Goal: Information Seeking & Learning: Learn about a topic

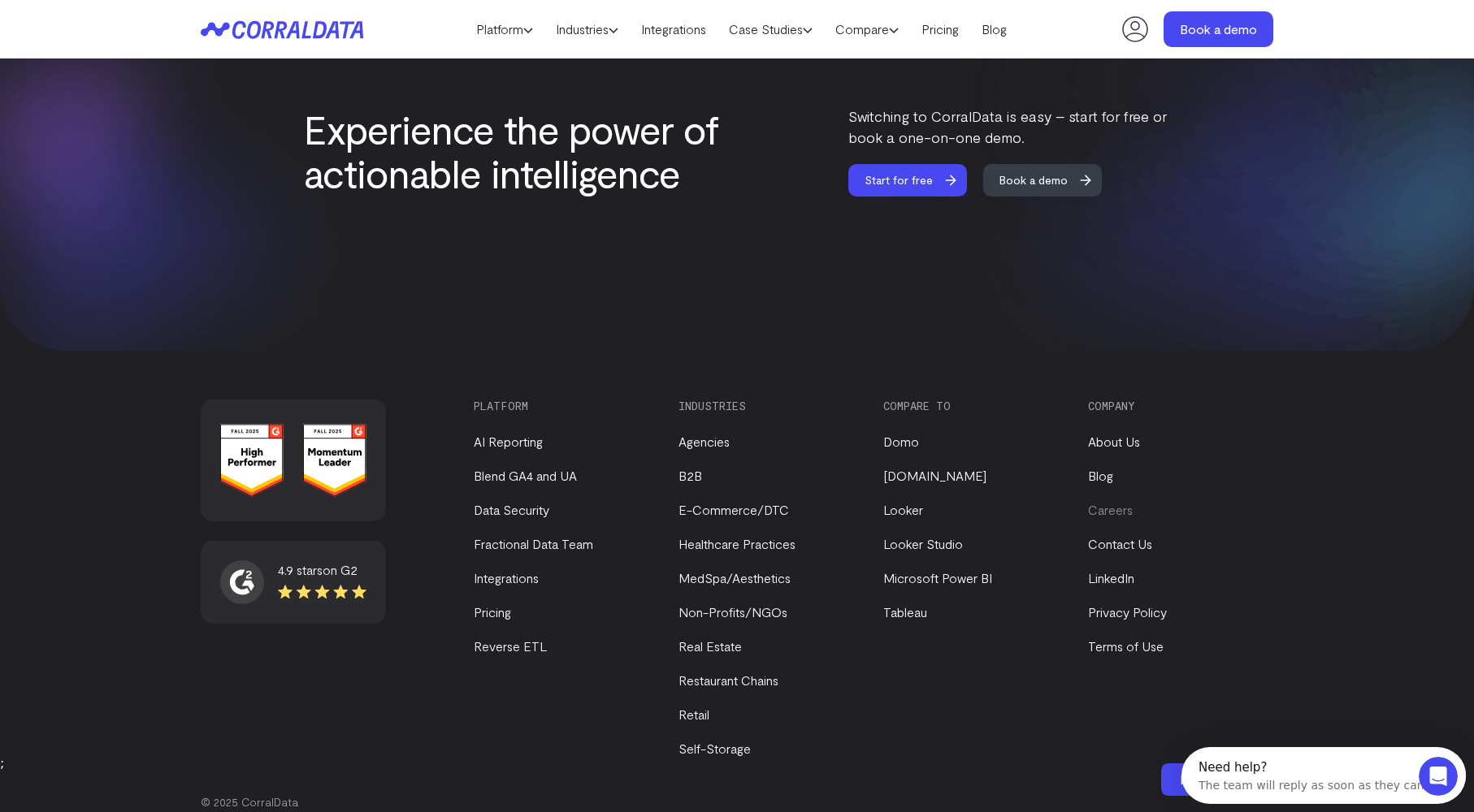
click at [1119, 502] on link "Careers" at bounding box center [1110, 509] width 45 height 16
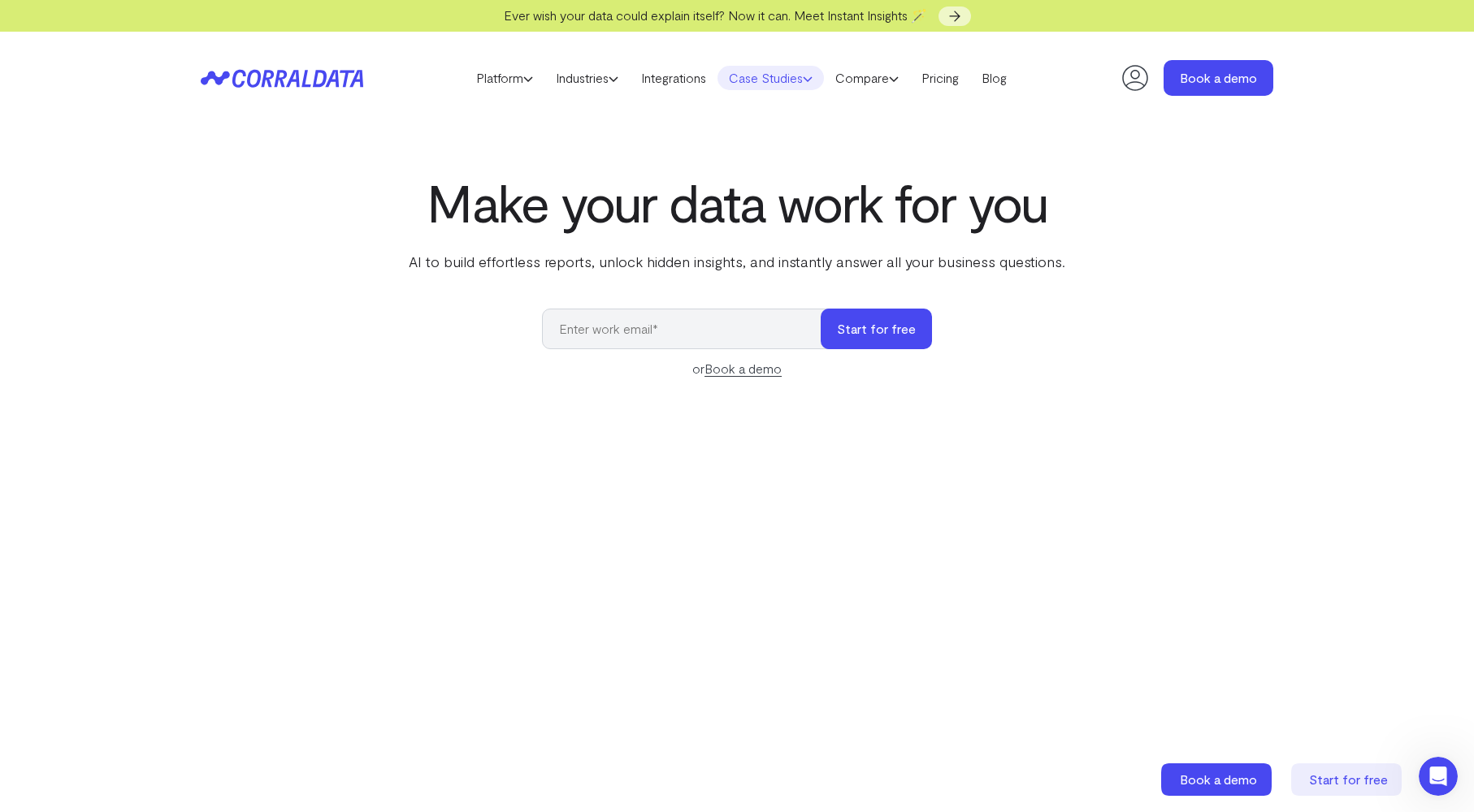
click at [801, 82] on link "Case Studies" at bounding box center [770, 78] width 106 height 25
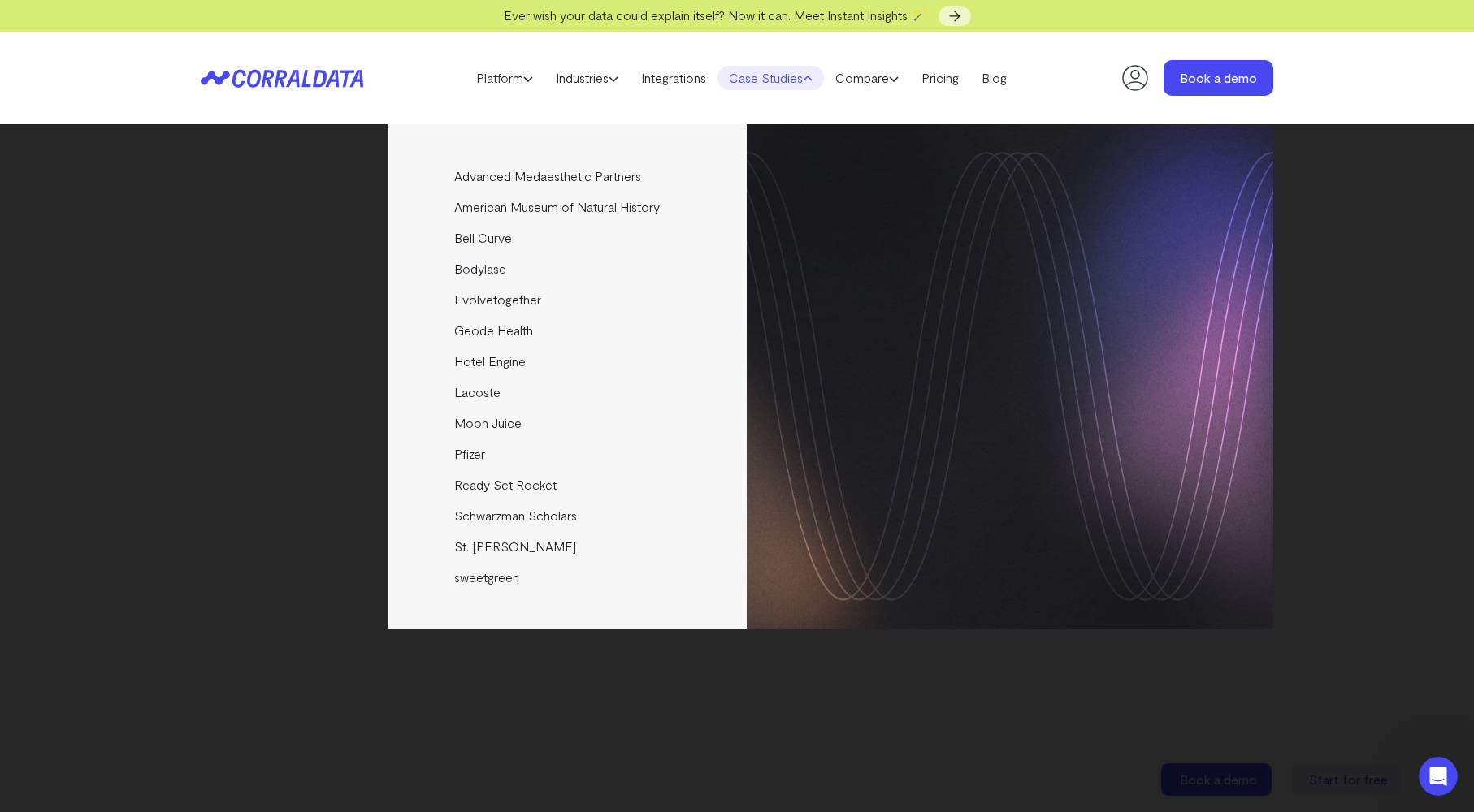
click at [792, 81] on link "Case Studies" at bounding box center [770, 78] width 106 height 25
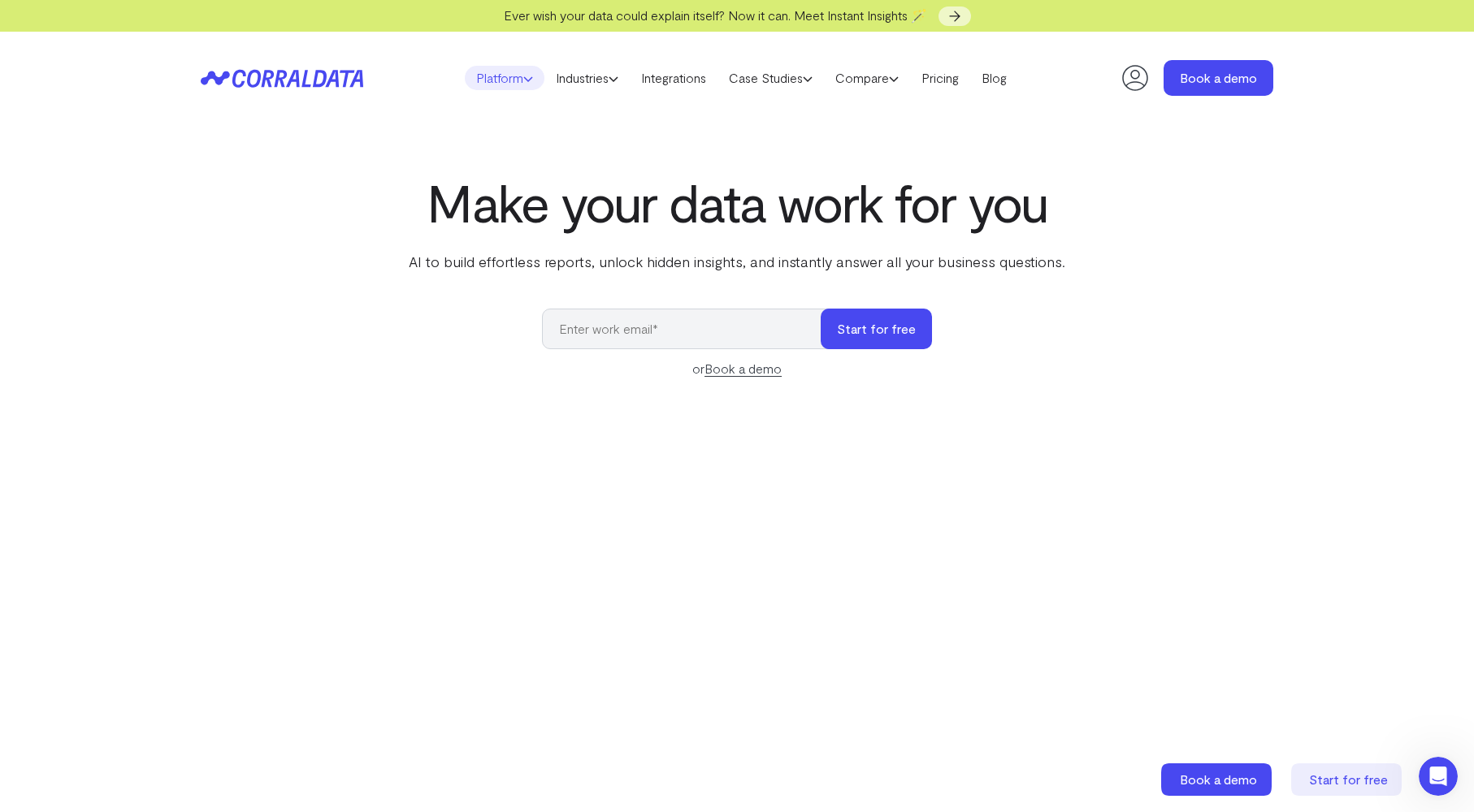
click at [509, 85] on link "Platform" at bounding box center [504, 78] width 80 height 25
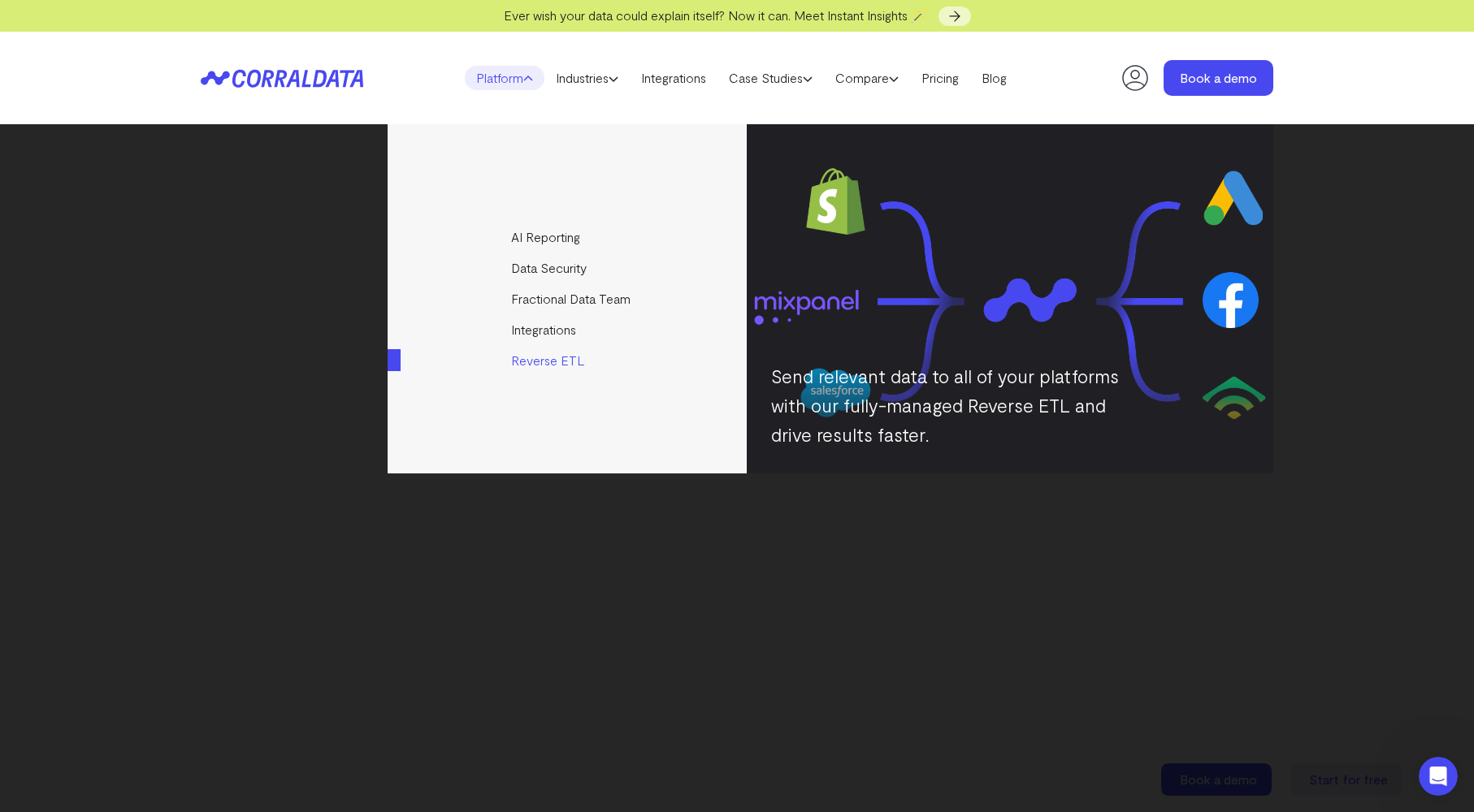
click at [563, 364] on link "Reverse ETL" at bounding box center [568, 360] width 361 height 31
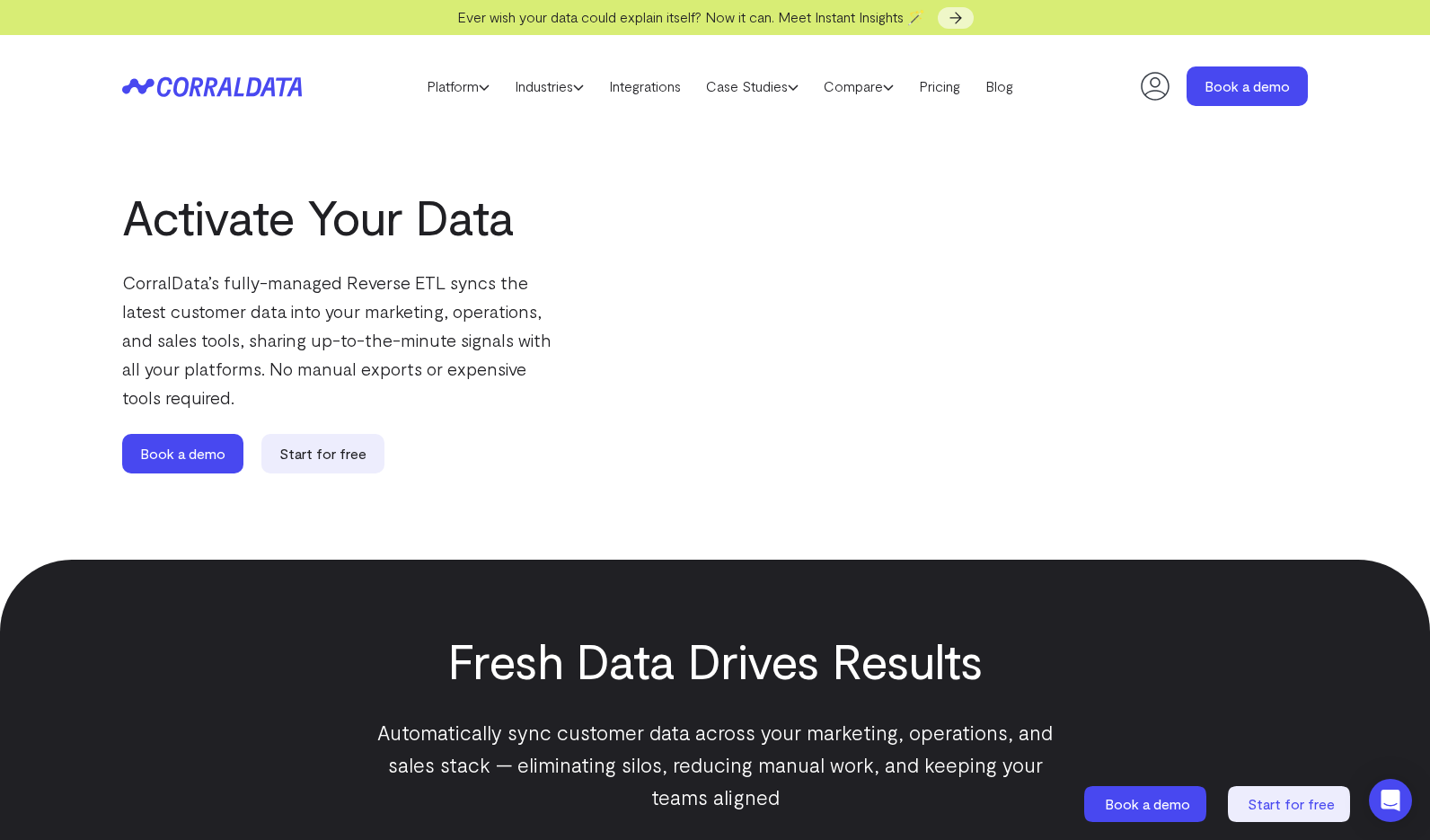
click at [247, 88] on icon at bounding box center [212, 87] width 180 height 21
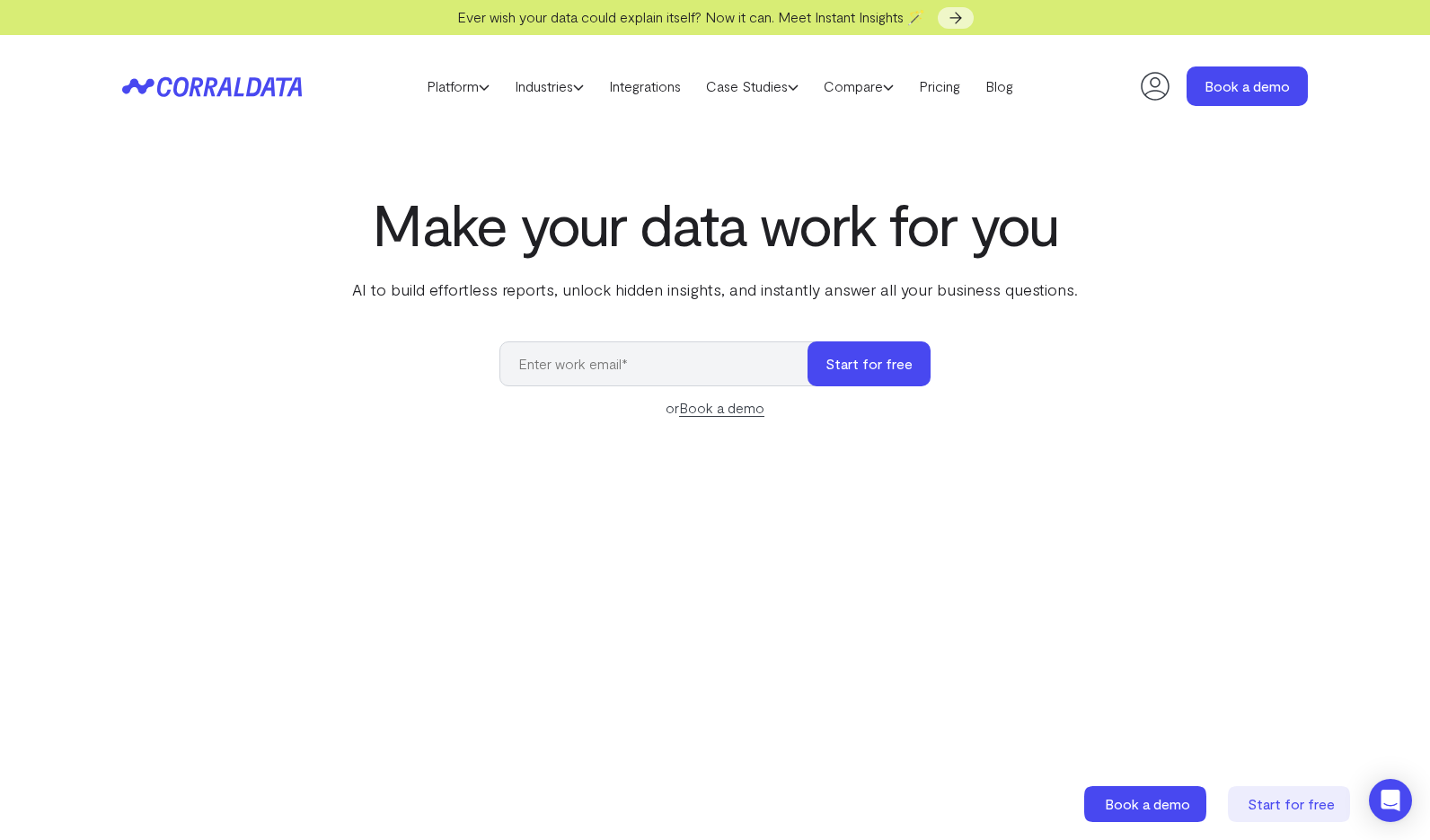
click at [1354, 481] on div "Make your data work for you AI to build effortless reports, unlock hidden insig…" at bounding box center [715, 593] width 1294 height 804
click at [734, 319] on div "Make your data work for you AI to build effortless reports, unlock hidden insig…" at bounding box center [715, 593] width 1294 height 804
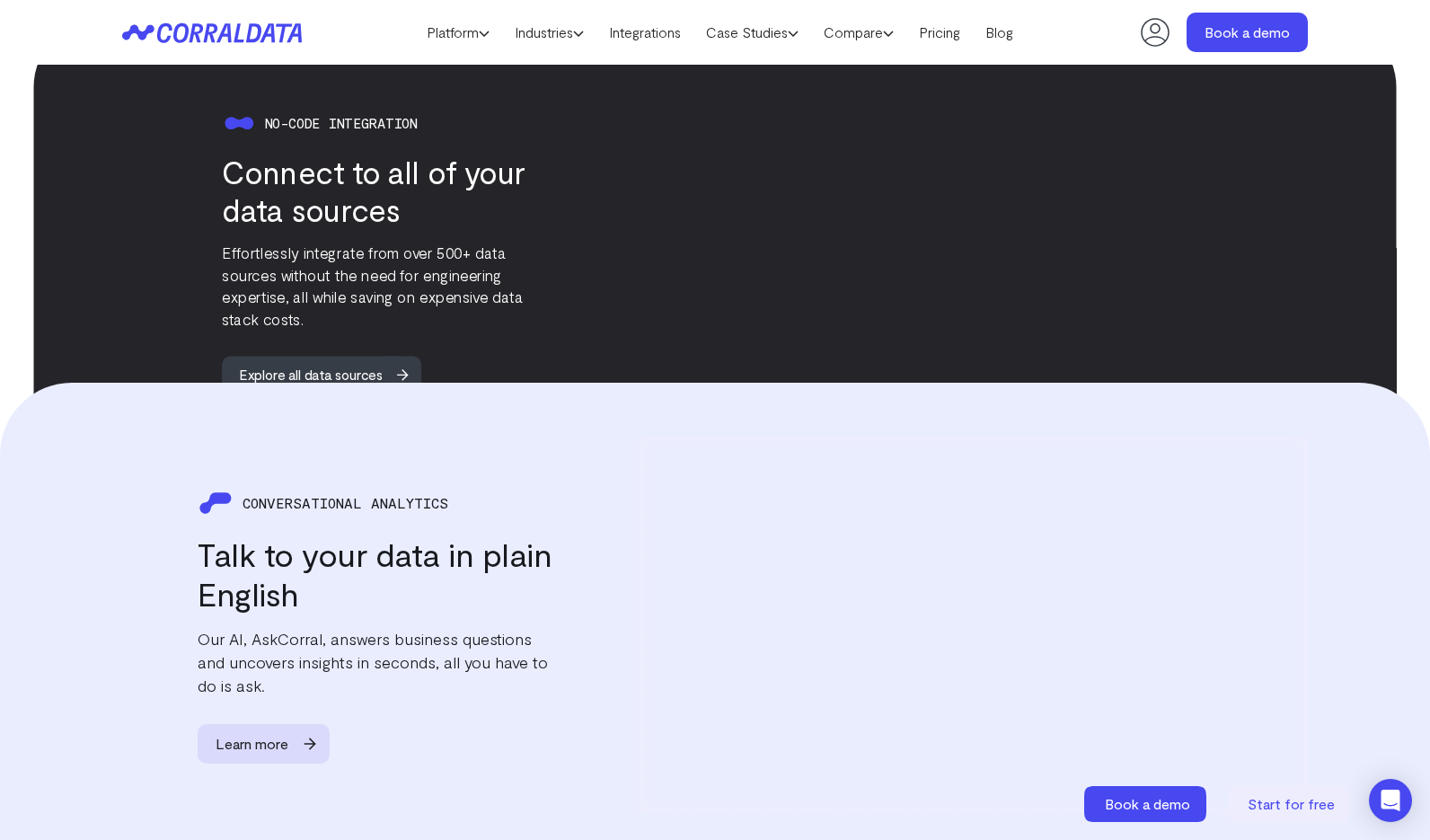
scroll to position [1856, 0]
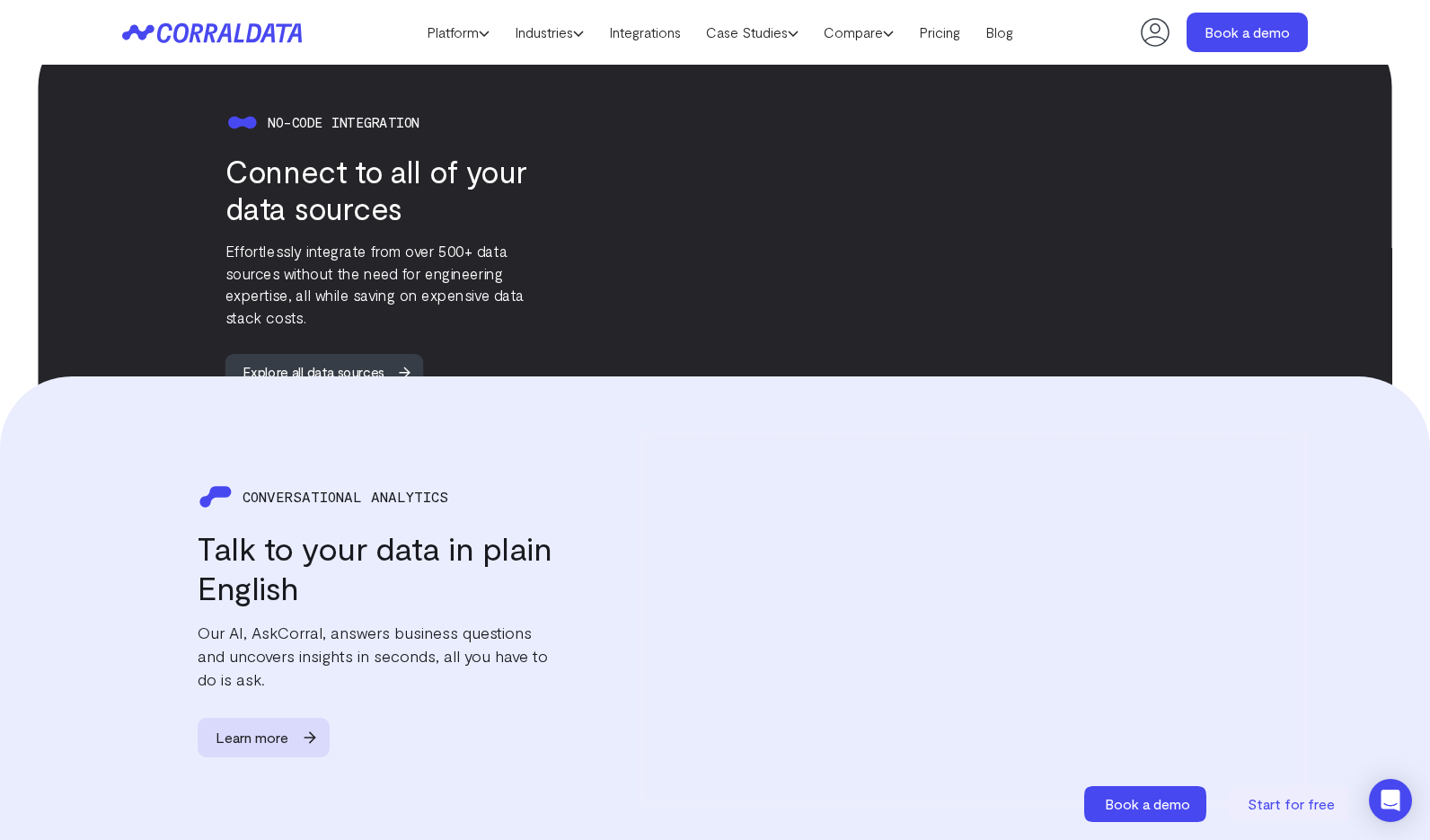
click at [748, 459] on div at bounding box center [973, 618] width 669 height 377
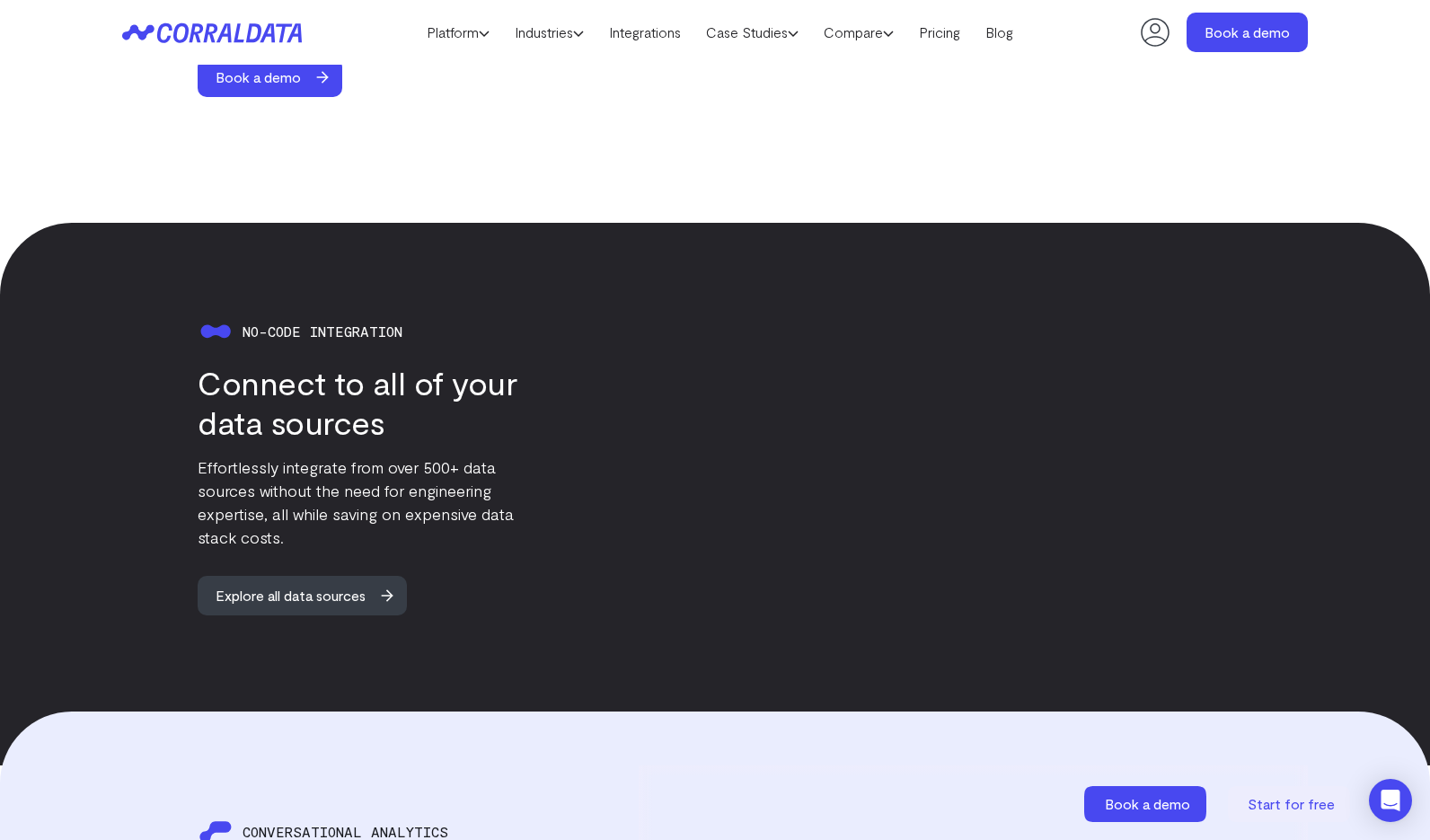
scroll to position [970, 0]
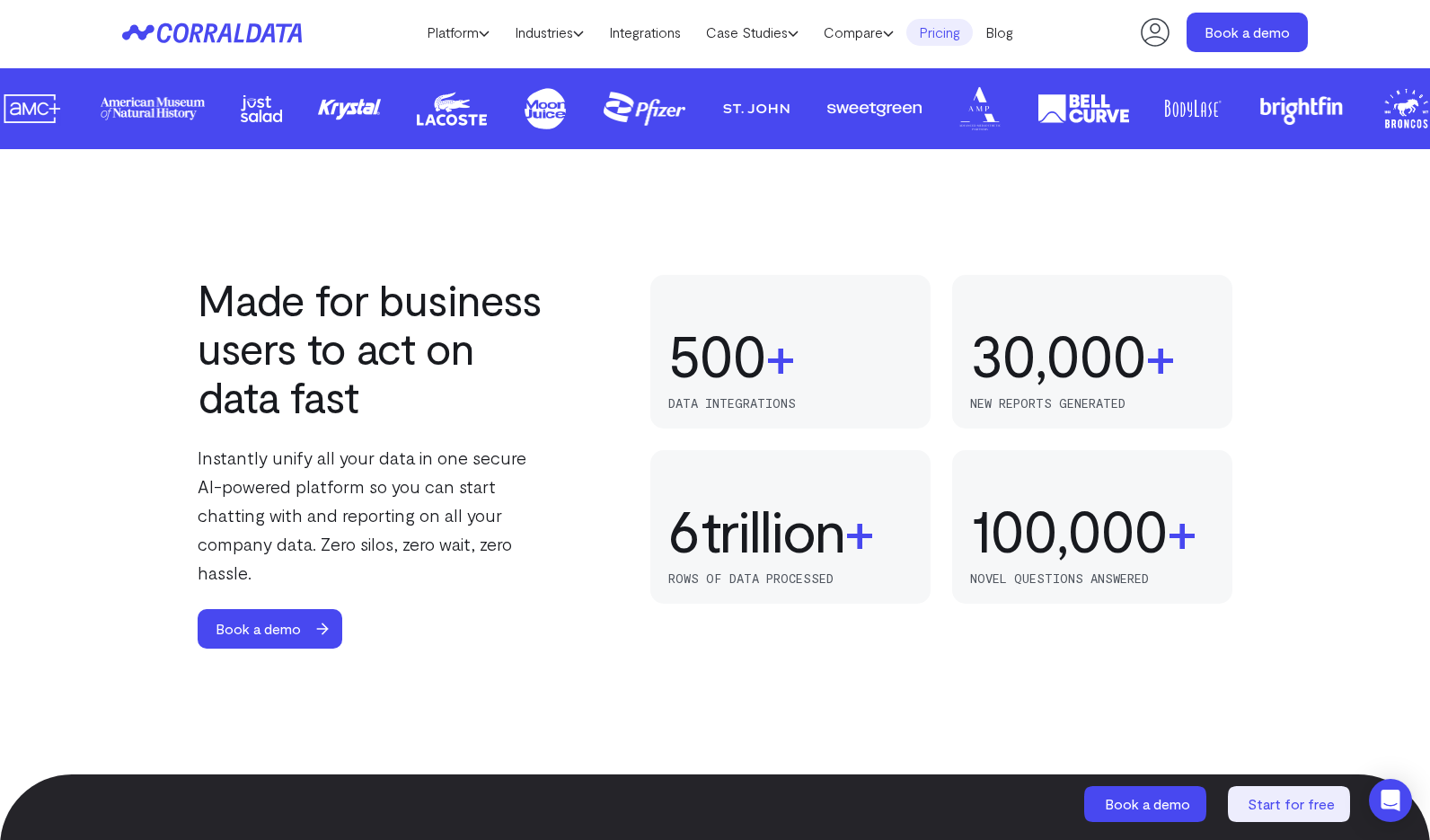
click at [953, 30] on link "Pricing" at bounding box center [939, 33] width 67 height 27
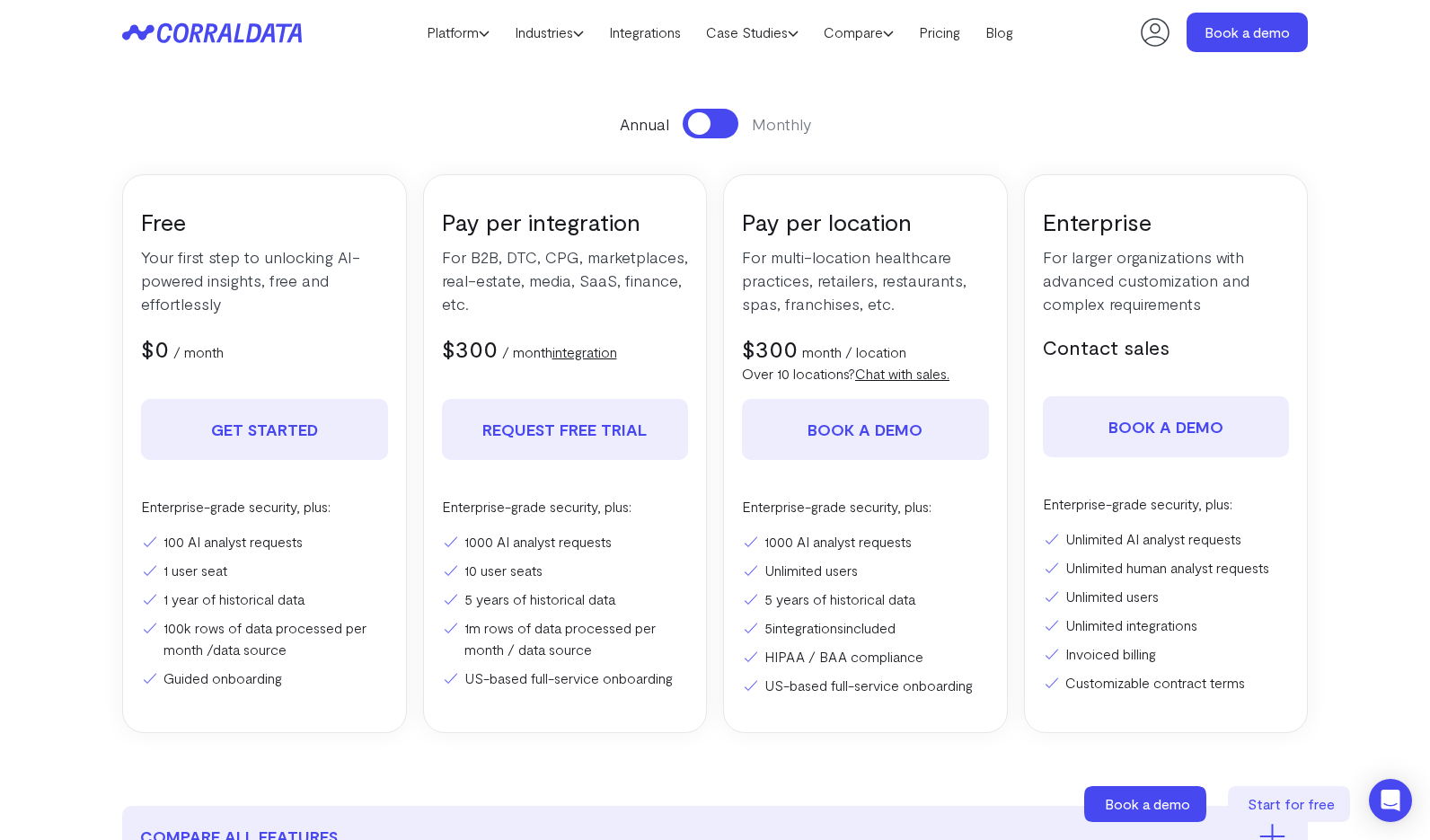
scroll to position [211, 0]
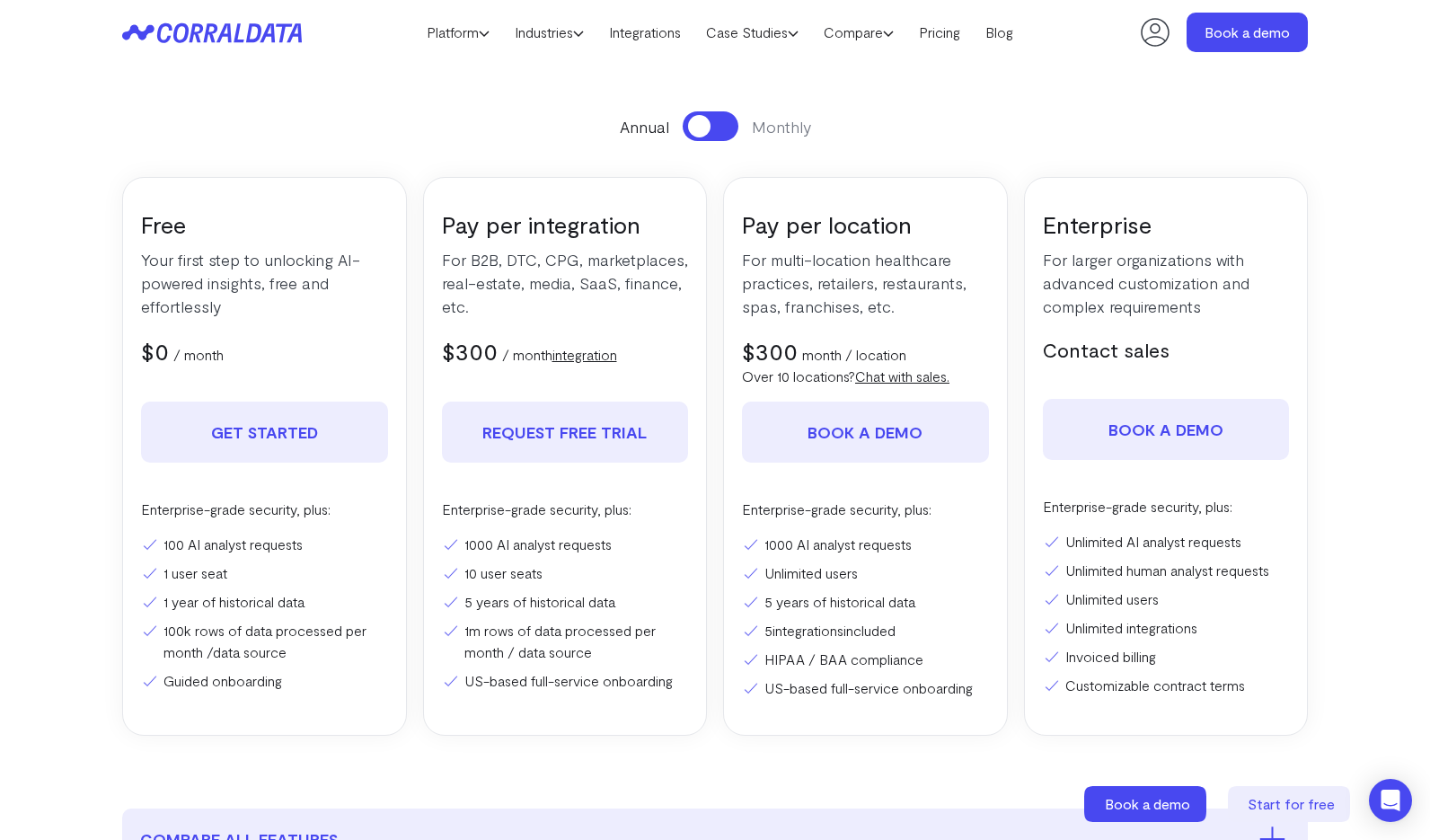
click at [544, 527] on div "Enterprise-grade security, plus: 1000 AI analyst requests 10 user seats 5 years…" at bounding box center [565, 596] width 247 height 193
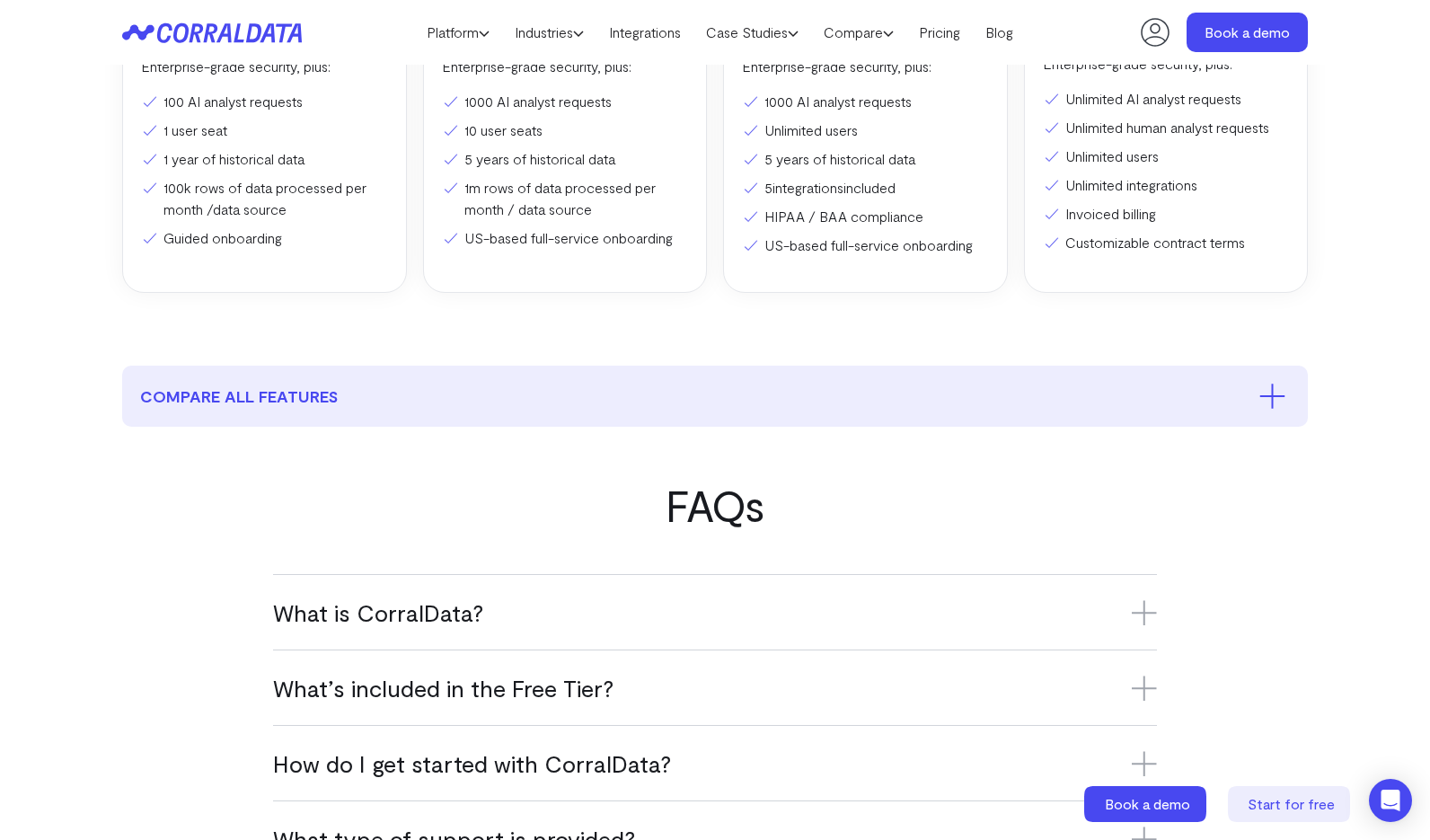
scroll to position [655, 0]
click at [739, 610] on h3 "What is CorralData?" at bounding box center [714, 611] width 884 height 30
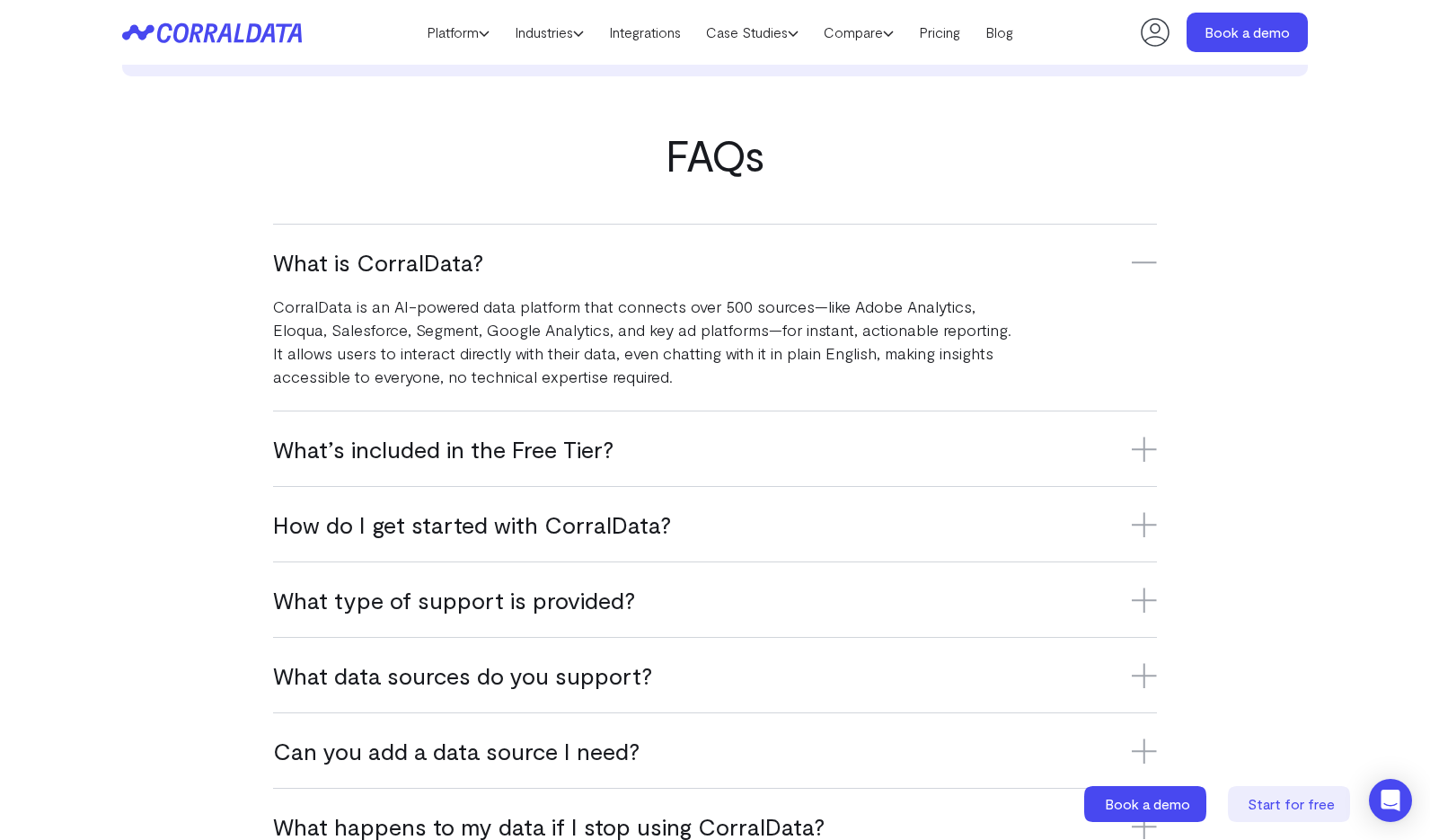
scroll to position [983, 0]
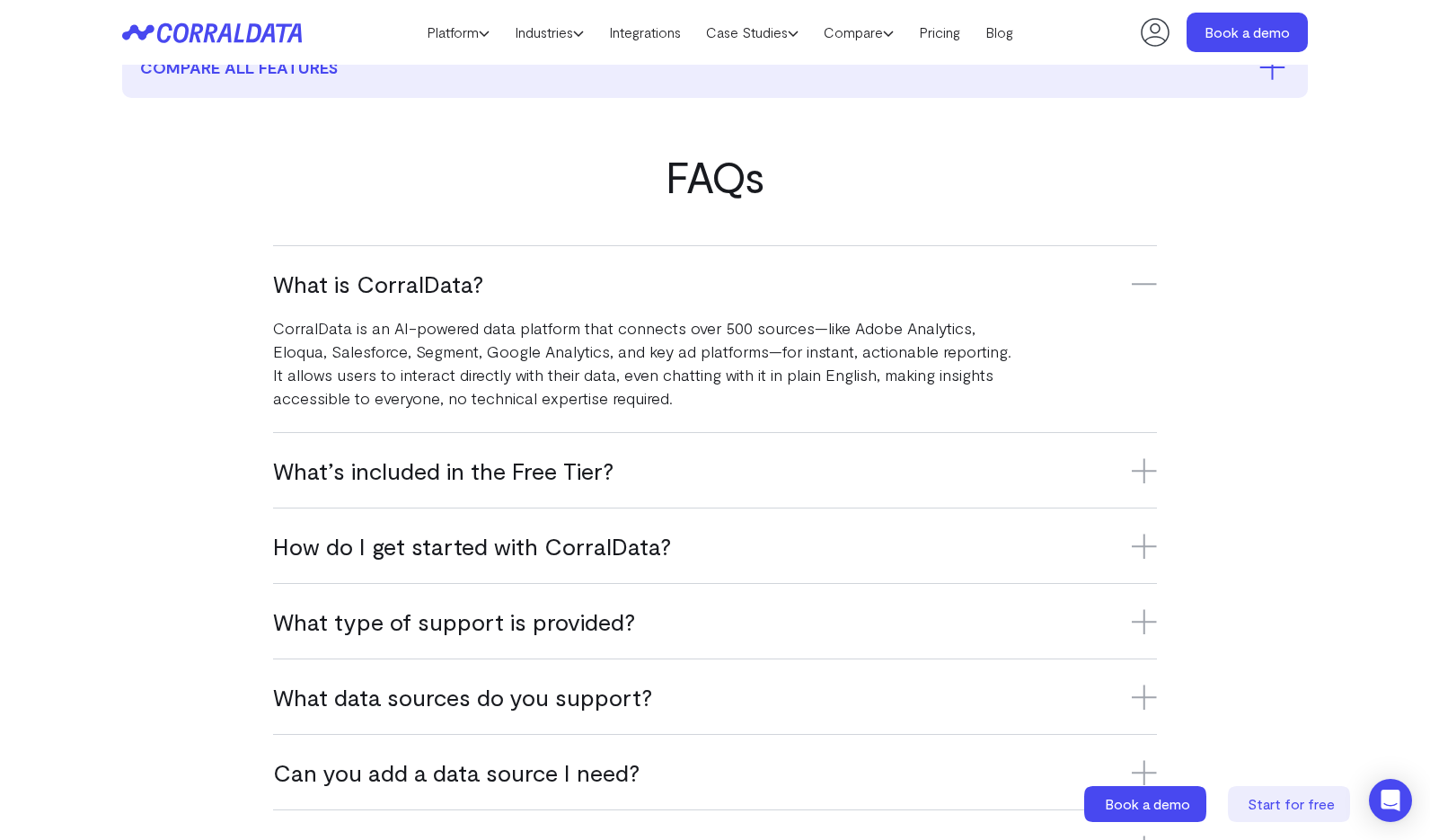
click at [744, 469] on h3 "What’s included in the Free Tier?" at bounding box center [714, 470] width 884 height 30
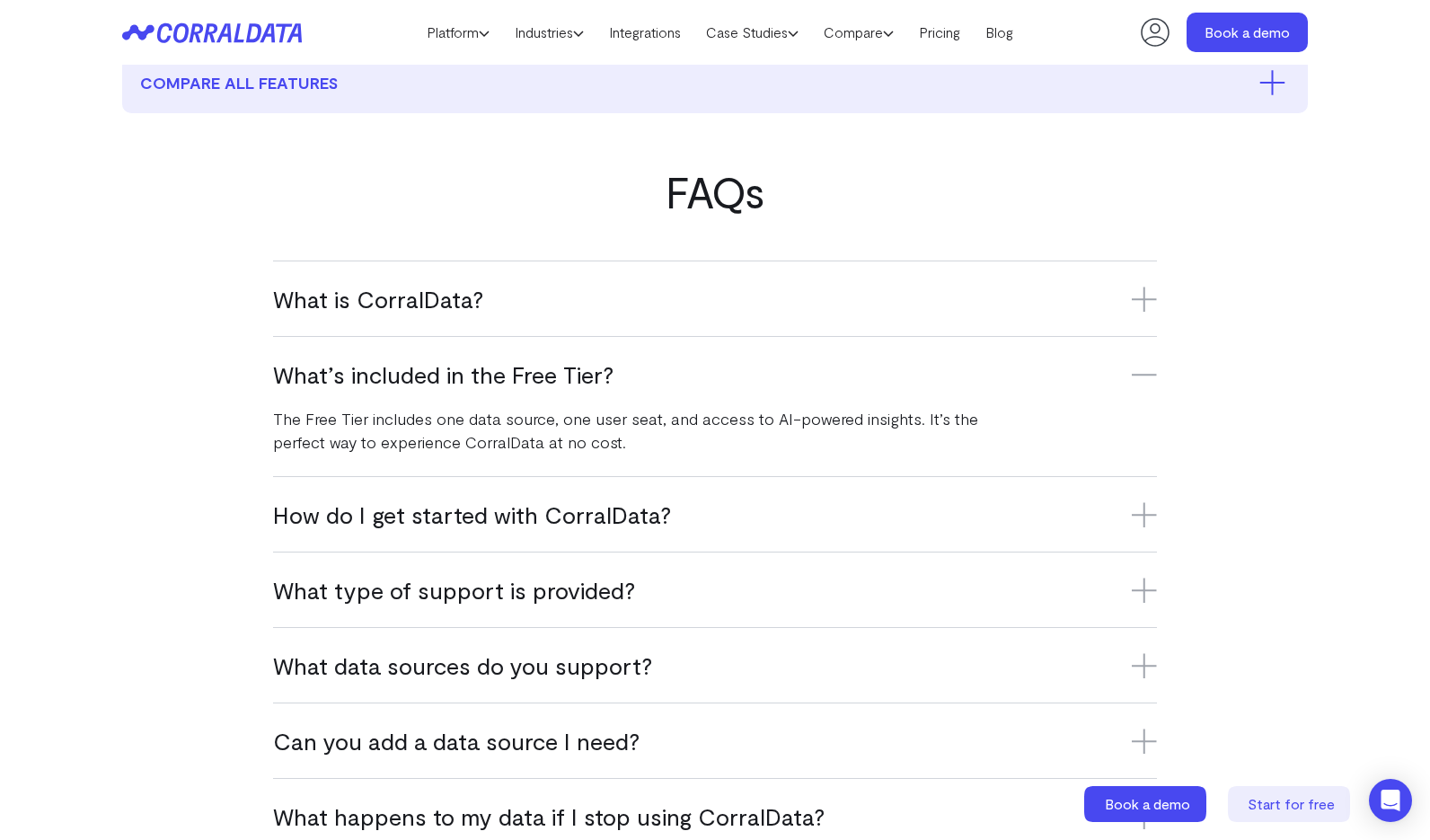
scroll to position [963, 0]
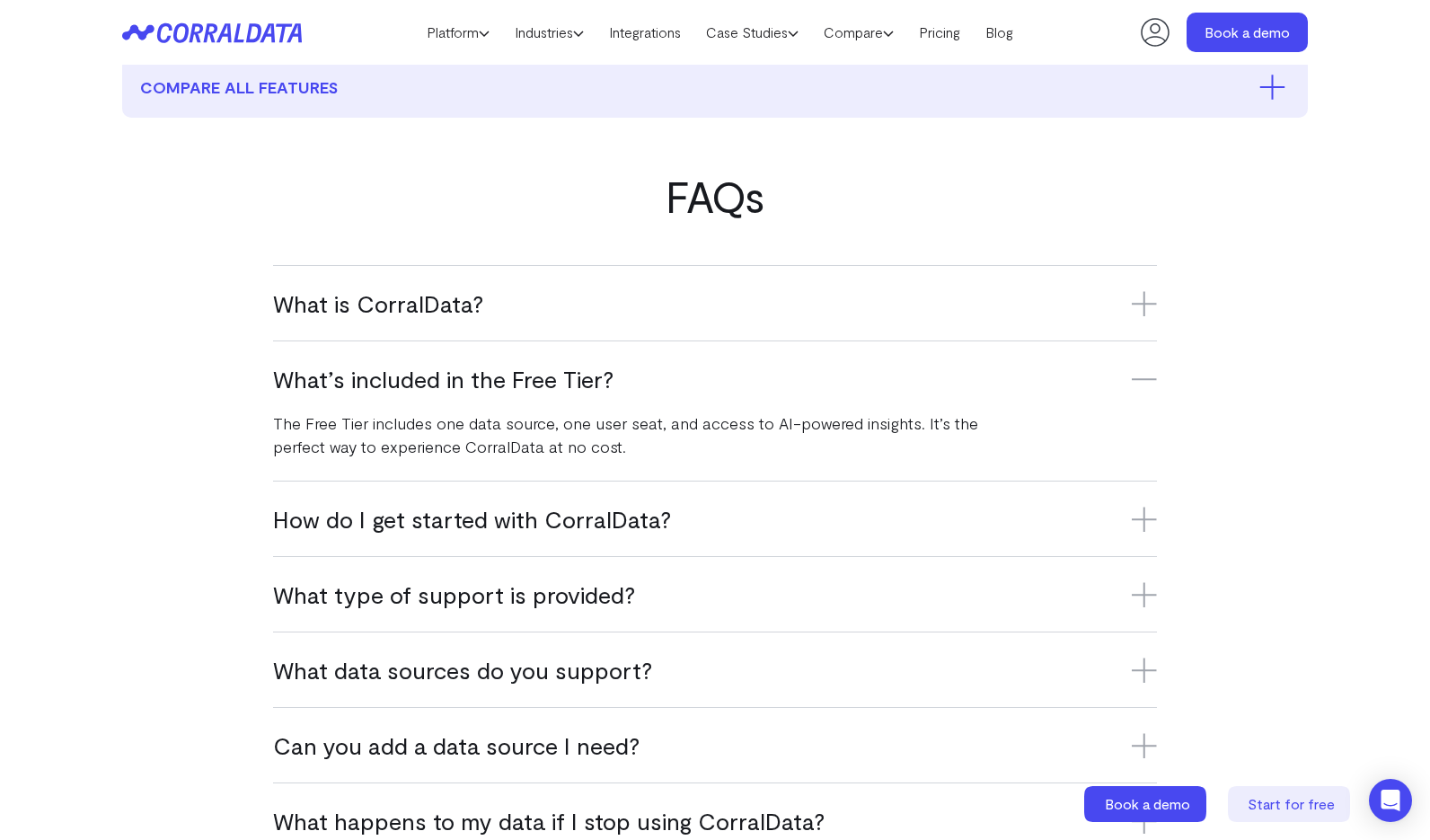
click at [734, 381] on h3 "What’s included in the Free Tier?" at bounding box center [714, 379] width 884 height 30
